Goal: Task Accomplishment & Management: Manage account settings

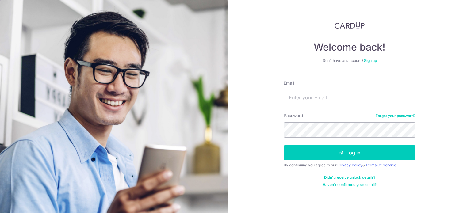
click at [331, 101] on input "Email" at bounding box center [349, 97] width 132 height 15
type input "[DOMAIN_NAME][EMAIL_ADDRESS][DOMAIN_NAME]"
click at [283, 145] on button "Log in" at bounding box center [349, 152] width 132 height 15
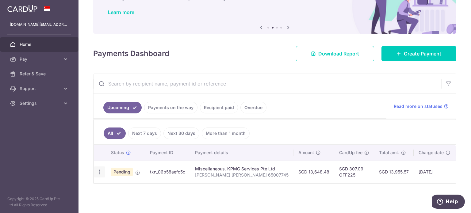
click at [101, 169] on icon "button" at bounding box center [99, 172] width 6 height 6
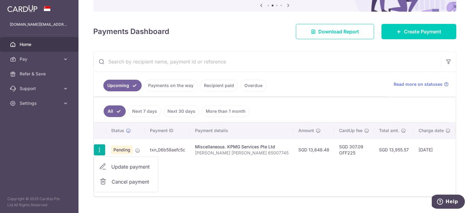
scroll to position [77, 0]
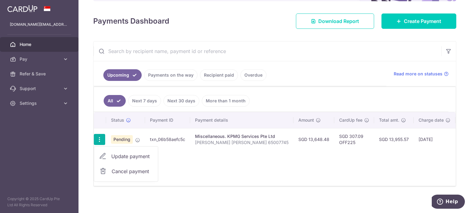
click at [133, 153] on span "Update payment" at bounding box center [132, 156] width 42 height 7
radio input "true"
type input "13,648.48"
type input "18/09/2025"
type input "Ryan KM Lau 65007745"
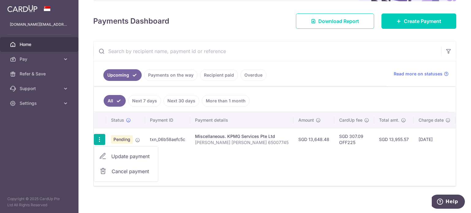
type input "OFF225"
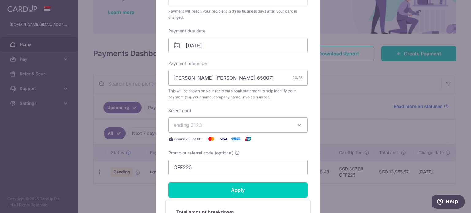
scroll to position [123, 0]
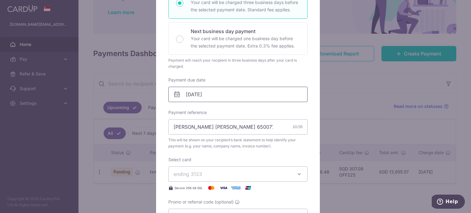
click at [239, 98] on input "18/09/2025" at bounding box center [237, 94] width 139 height 15
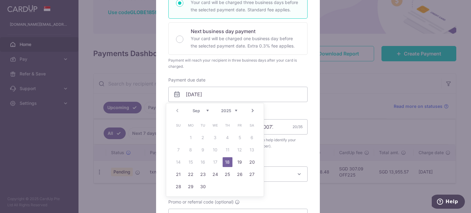
click at [206, 160] on table "Su Mo Tu We Th Fr Sa 1 2 3 4 5 6 7 8 9 10 11 12 13 14 15 16 17 18 19 20 21 22 2…" at bounding box center [215, 156] width 86 height 74
click at [358, 188] on div "Edit payment By clicking apply, you will make changes to all payments to KPMG S…" at bounding box center [235, 106] width 471 height 213
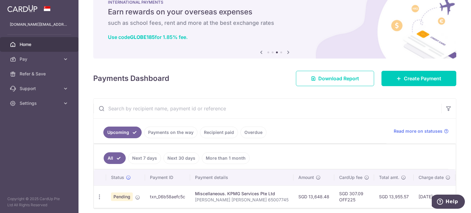
scroll to position [0, 0]
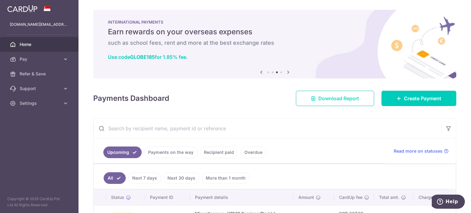
click at [298, 91] on link "Download Report" at bounding box center [335, 98] width 78 height 15
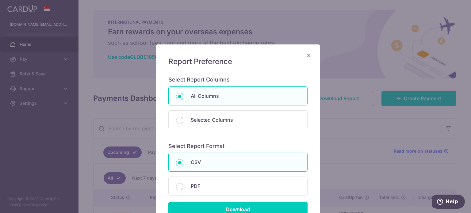
click at [305, 54] on icon "Close" at bounding box center [308, 55] width 7 height 8
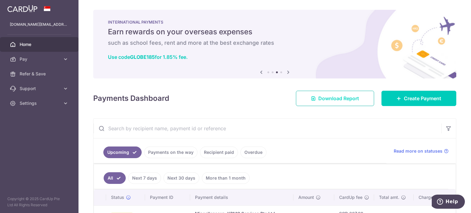
click at [332, 103] on link "Download Report" at bounding box center [335, 98] width 78 height 15
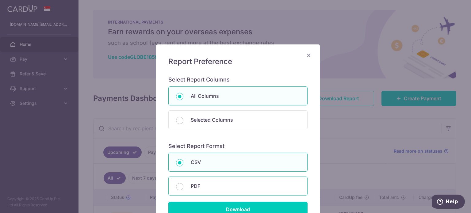
click at [199, 180] on div "PDF" at bounding box center [237, 185] width 139 height 19
radio input "false"
radio input "true"
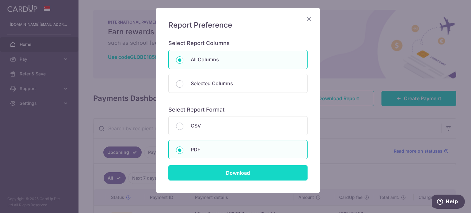
scroll to position [60, 0]
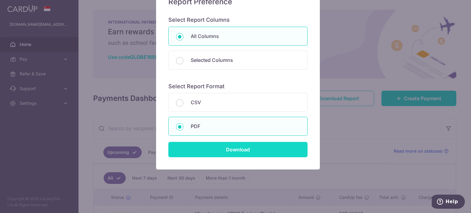
click at [237, 155] on input "Download" at bounding box center [237, 149] width 139 height 15
